Goal: Task Accomplishment & Management: Use online tool/utility

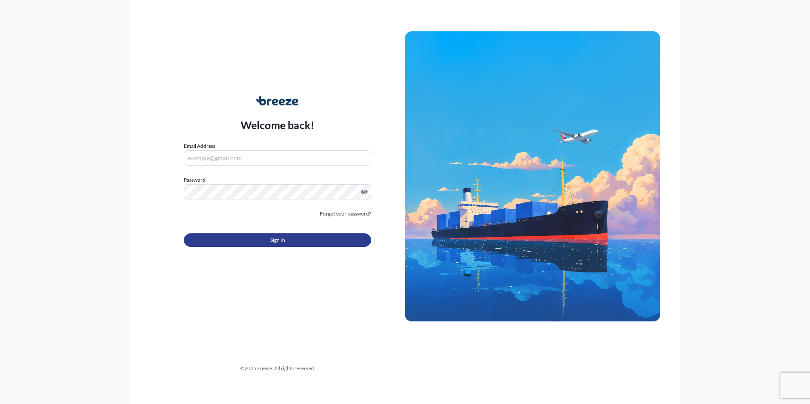
type input "[EMAIL_ADDRESS][DOMAIN_NAME]"
click at [279, 239] on span "Sign In" at bounding box center [277, 240] width 15 height 8
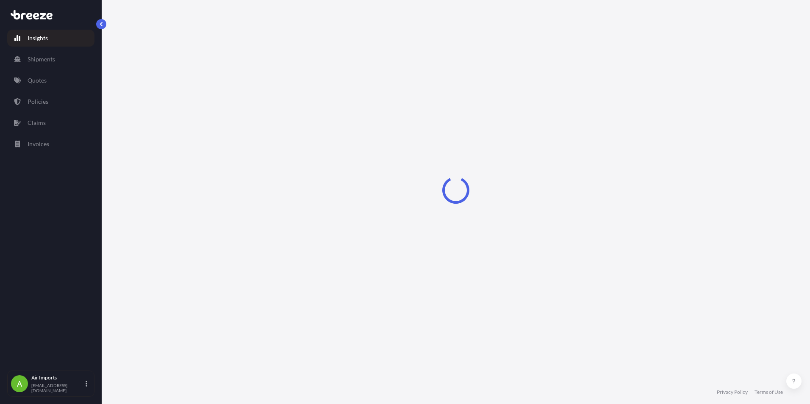
select select "2025"
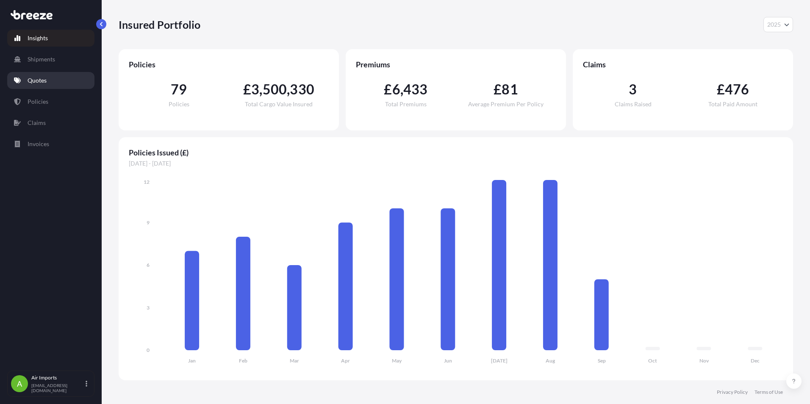
click at [43, 81] on p "Quotes" at bounding box center [37, 80] width 19 height 8
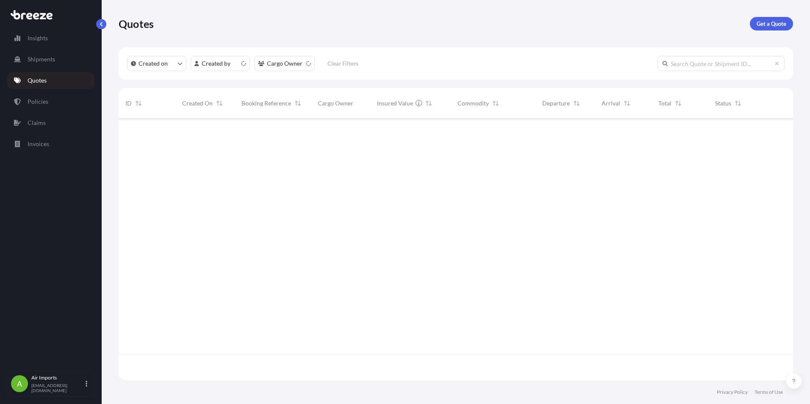
scroll to position [260, 668]
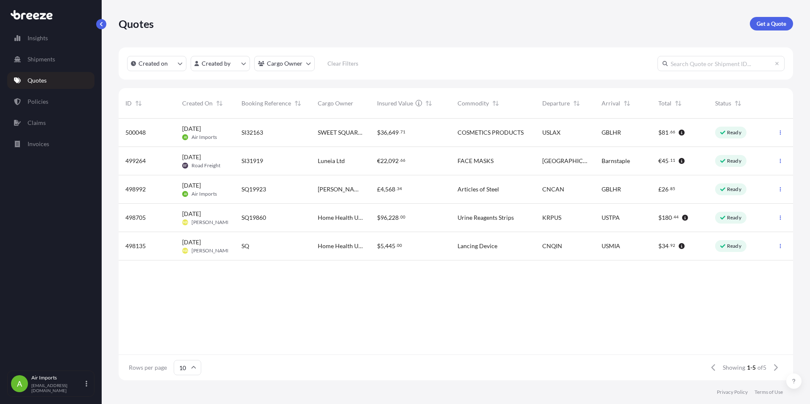
click at [134, 135] on span "500048" at bounding box center [135, 132] width 20 height 8
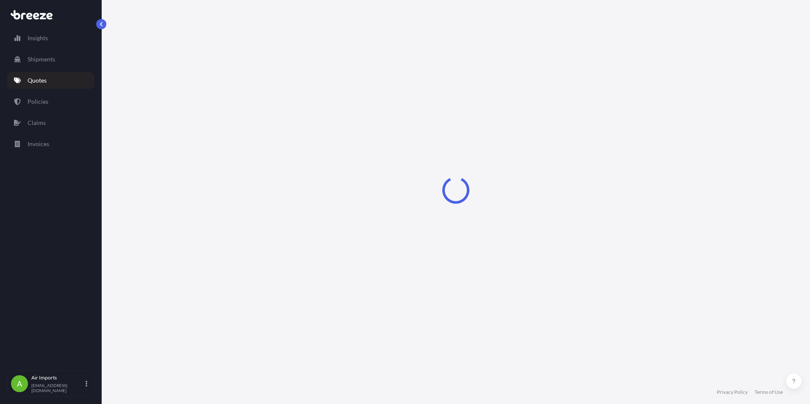
select select "Road"
select select "Air"
select select "Road"
select select "1"
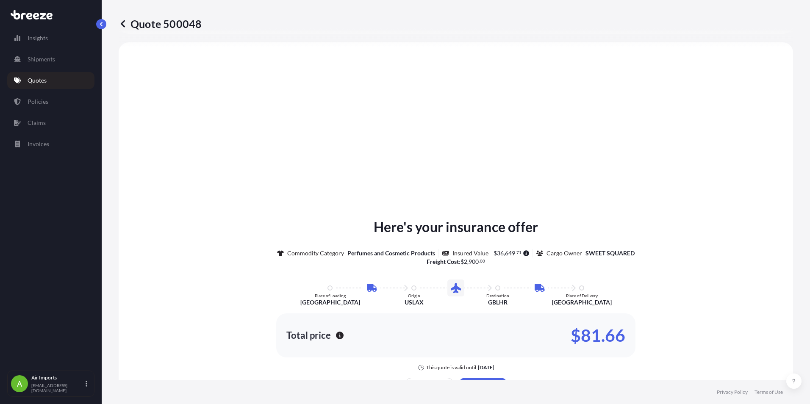
scroll to position [508, 0]
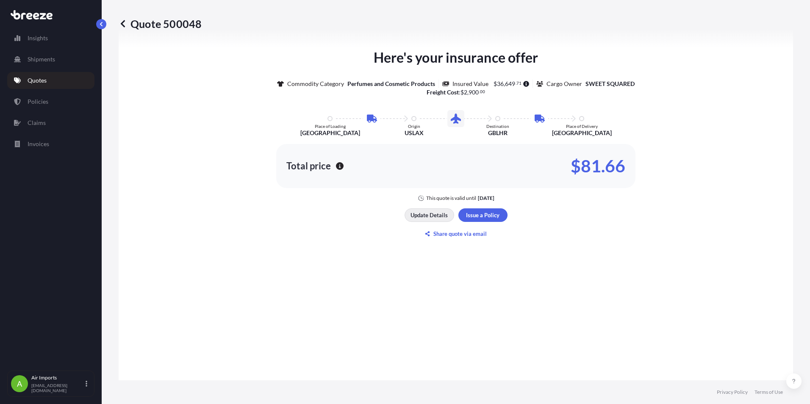
click at [424, 214] on p "Update Details" at bounding box center [428, 215] width 37 height 8
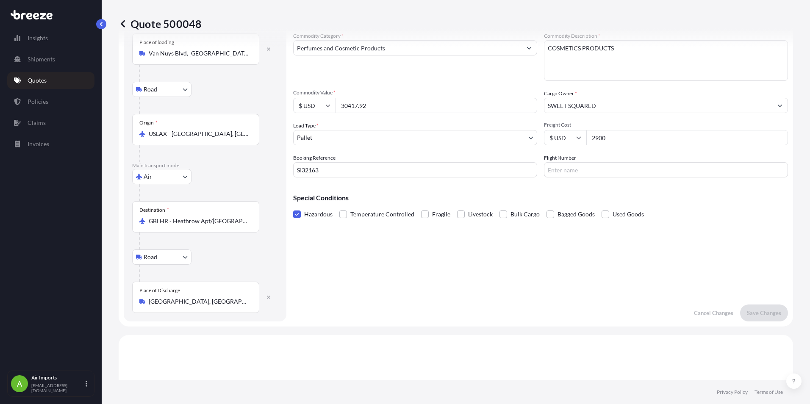
scroll to position [14, 0]
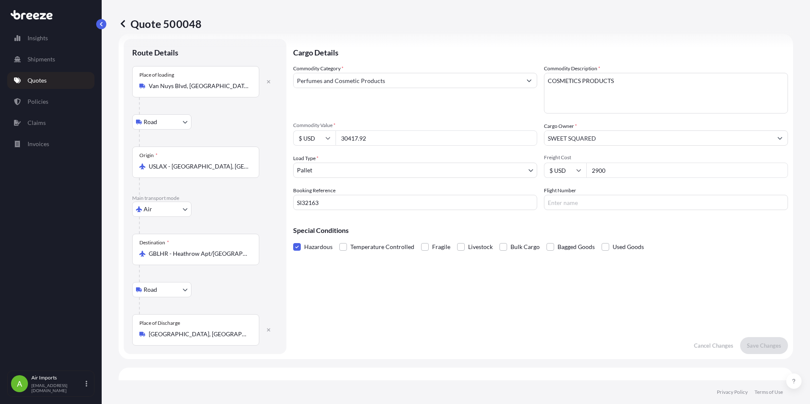
click at [552, 203] on input "Flight Number" at bounding box center [666, 202] width 244 height 15
type input "AA134"
click at [757, 346] on p "Save Changes" at bounding box center [764, 345] width 34 height 8
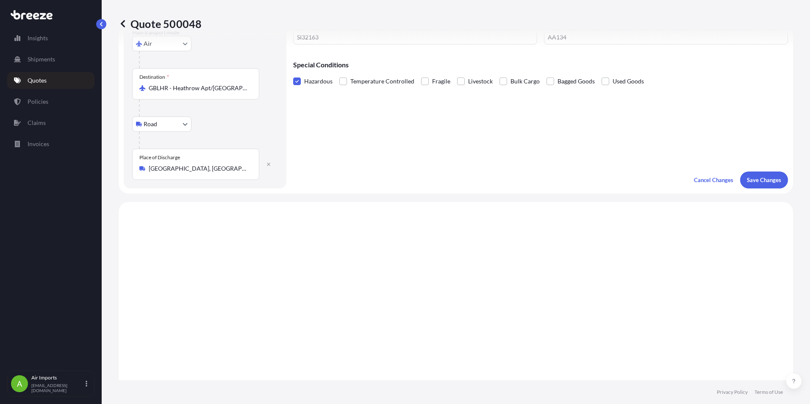
scroll to position [339, 0]
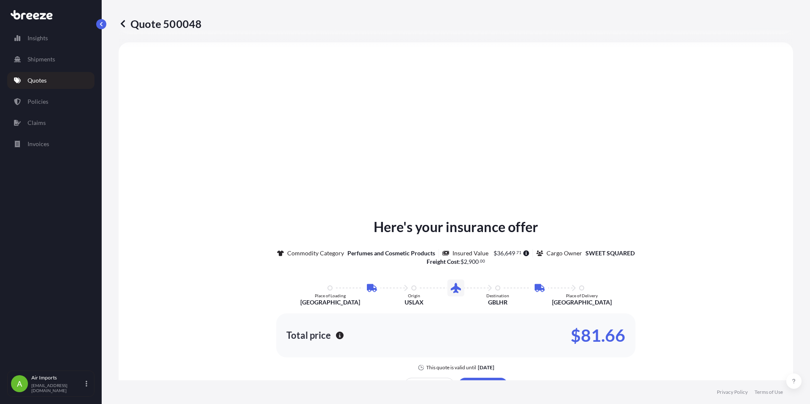
select select "Road"
select select "Air"
select select "Road"
select select "1"
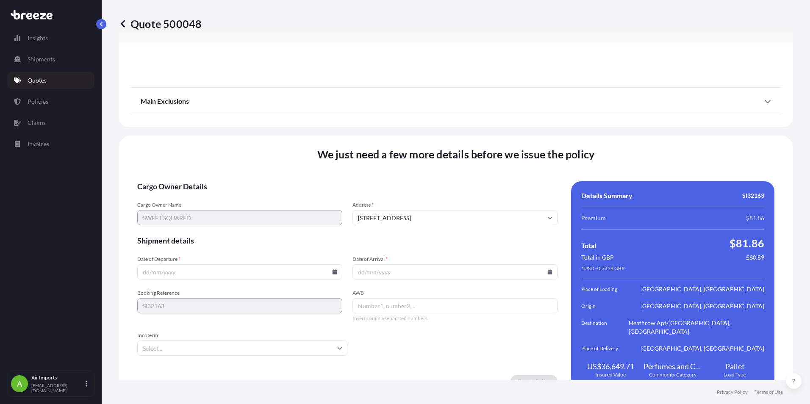
scroll to position [1157, 0]
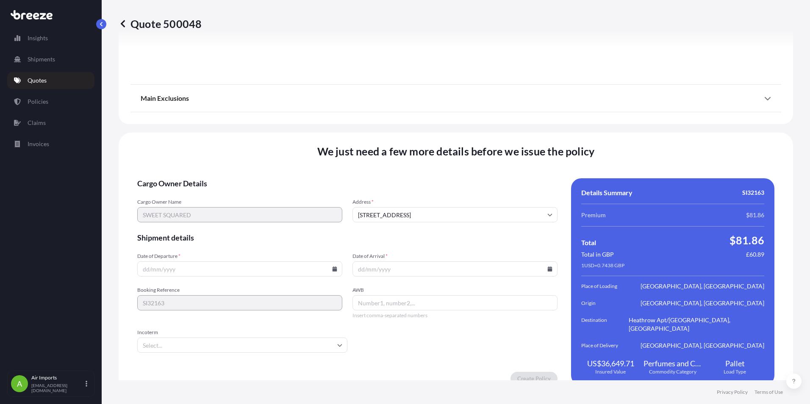
click at [332, 266] on icon at bounding box center [334, 268] width 5 height 5
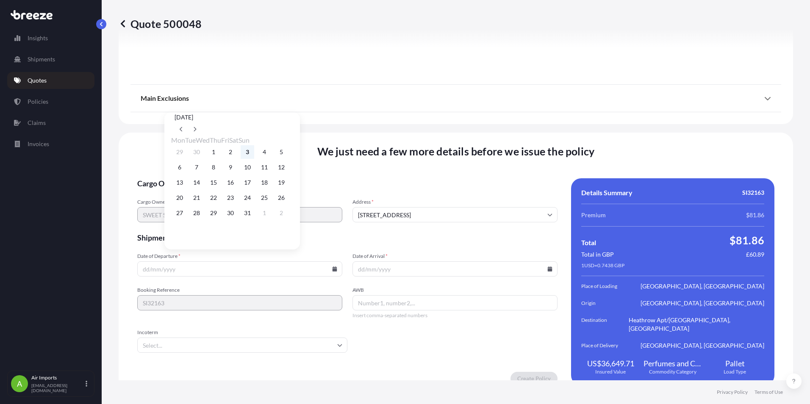
click at [254, 153] on button "3" at bounding box center [248, 152] width 14 height 14
type input "[DATE]"
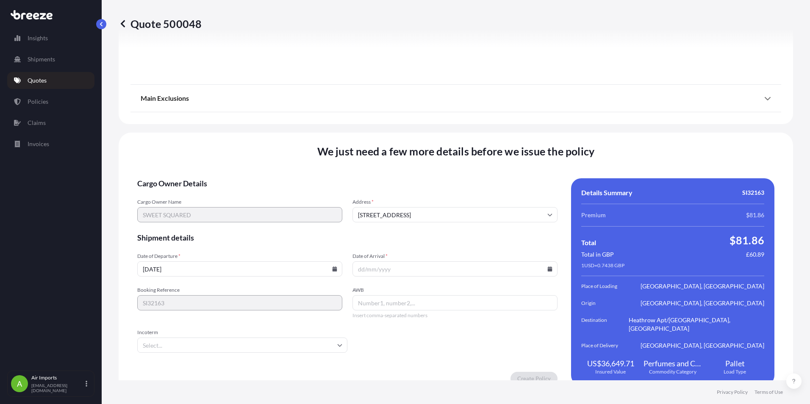
click at [249, 161] on button "3" at bounding box center [243, 165] width 10 height 8
click at [548, 266] on icon at bounding box center [550, 268] width 5 height 5
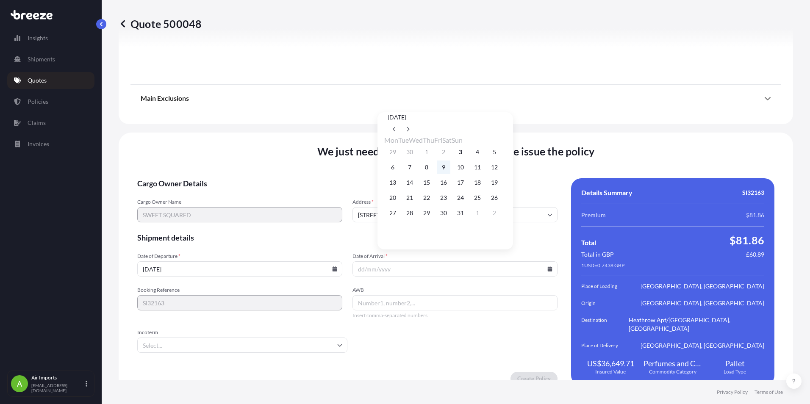
click at [449, 169] on button "9" at bounding box center [444, 168] width 14 height 14
type input "[DATE]"
click at [449, 169] on button "9" at bounding box center [444, 168] width 14 height 14
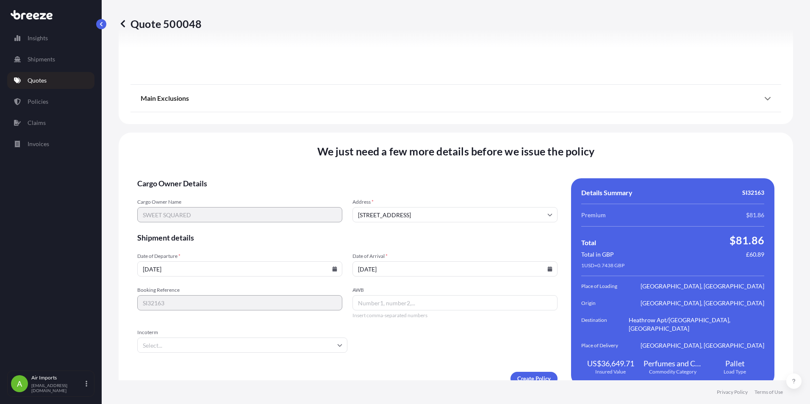
click at [358, 295] on input "AWB" at bounding box center [454, 302] width 205 height 15
click at [371, 295] on input "001" at bounding box center [454, 302] width 205 height 15
click at [338, 343] on icon at bounding box center [339, 345] width 5 height 5
type input "001178390881,01445762"
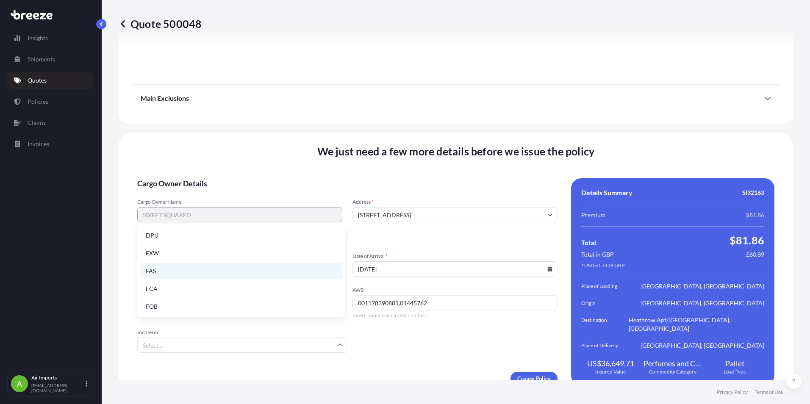
scroll to position [108, 0]
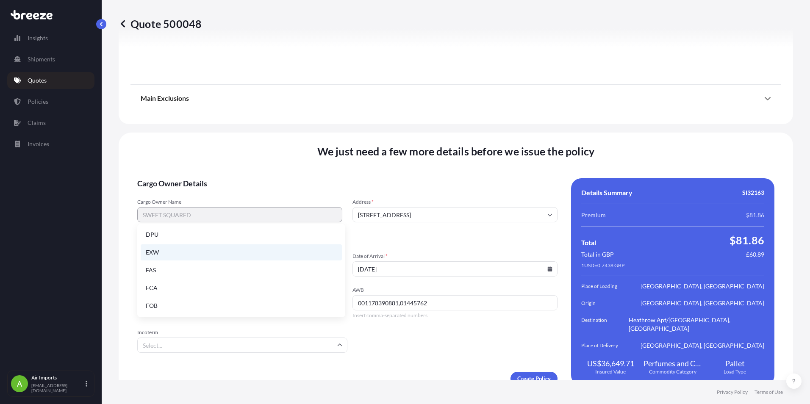
click at [163, 252] on li "EXW" at bounding box center [241, 252] width 201 height 16
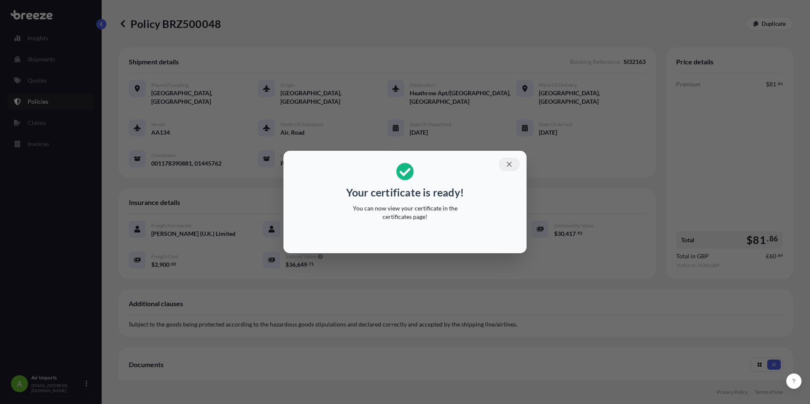
click at [509, 165] on icon "button" at bounding box center [509, 165] width 8 height 8
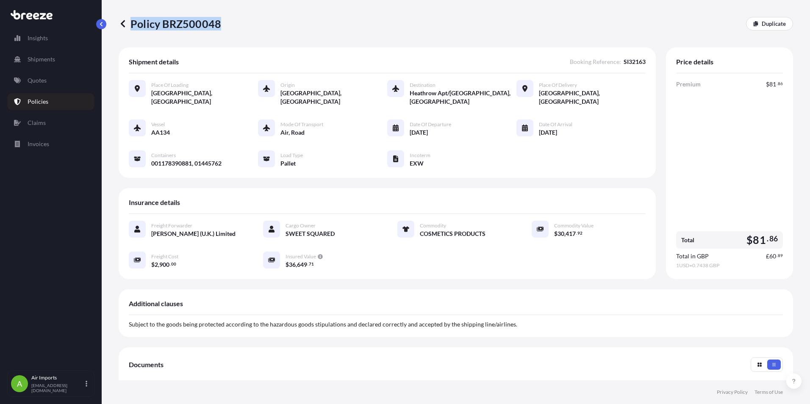
drag, startPoint x: 131, startPoint y: 23, endPoint x: 218, endPoint y: 21, distance: 86.8
click at [218, 21] on p "Policy BRZ500048" at bounding box center [170, 24] width 102 height 14
drag, startPoint x: 218, startPoint y: 21, endPoint x: 202, endPoint y: 22, distance: 15.3
copy p "Policy BRZ500048"
click at [83, 385] on div "Air Imports [EMAIL_ADDRESS][DOMAIN_NAME]" at bounding box center [60, 383] width 59 height 19
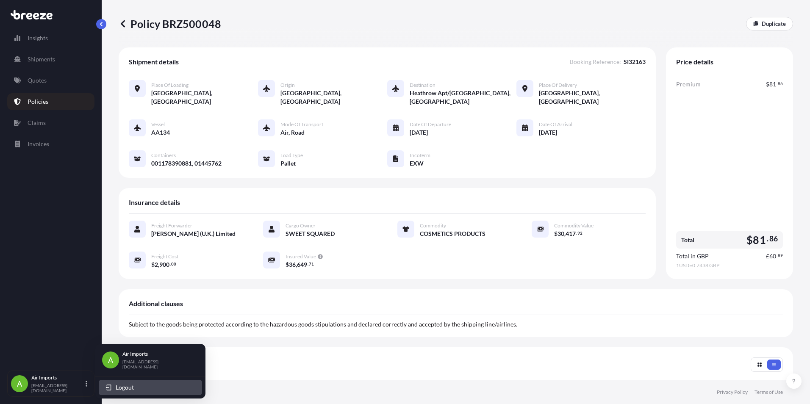
click at [118, 385] on span "Logout" at bounding box center [125, 387] width 18 height 8
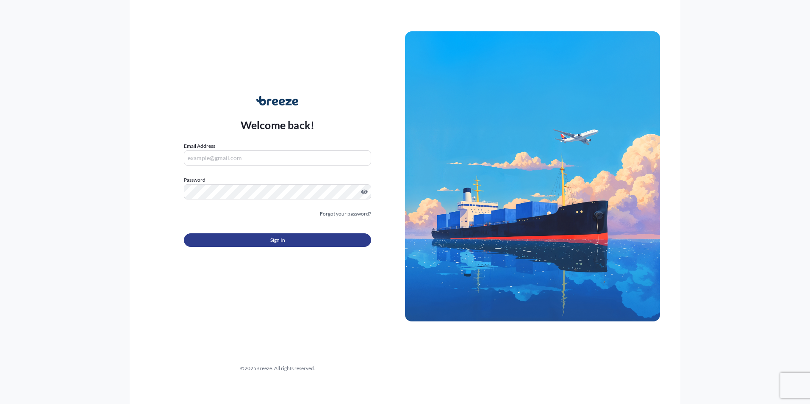
type input "[EMAIL_ADDRESS][DOMAIN_NAME]"
